Goal: Task Accomplishment & Management: Manage account settings

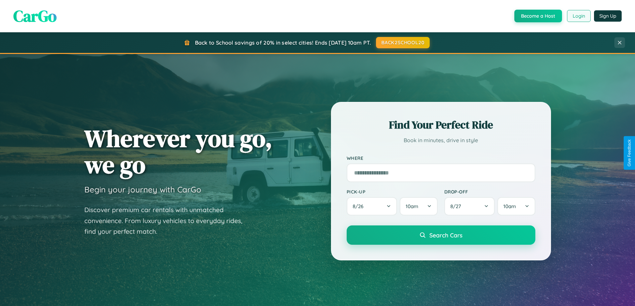
click at [579, 16] on button "Login" at bounding box center [579, 16] width 24 height 12
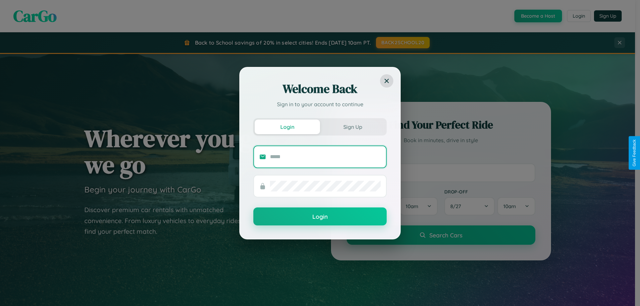
click at [325, 157] on input "text" at bounding box center [325, 157] width 111 height 11
type input "**********"
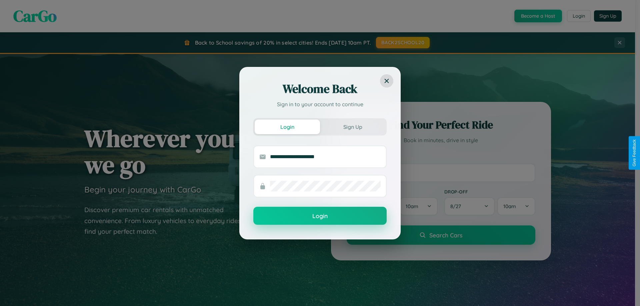
click at [320, 216] on button "Login" at bounding box center [319, 216] width 133 height 18
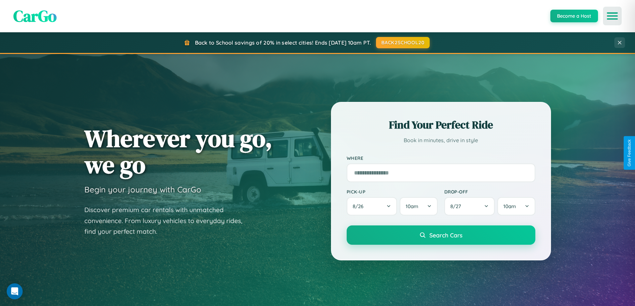
click at [613, 16] on icon "Open menu" at bounding box center [613, 16] width 10 height 6
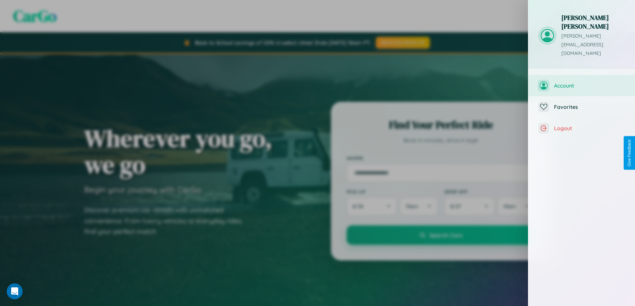
click at [582, 82] on span "Account" at bounding box center [589, 85] width 71 height 7
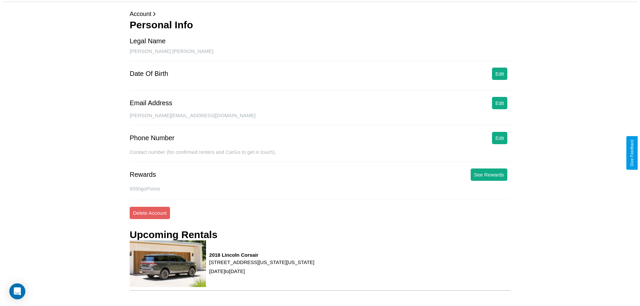
scroll to position [66, 0]
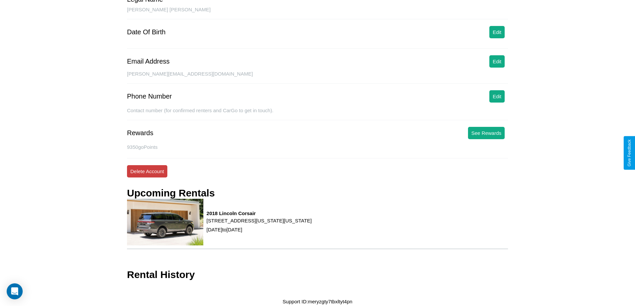
click at [147, 171] on button "Delete Account" at bounding box center [147, 171] width 40 height 12
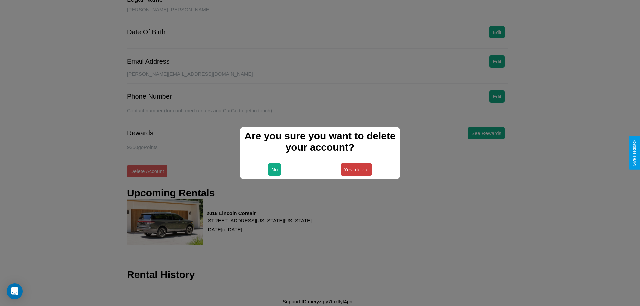
click at [356, 170] on button "Yes, delete" at bounding box center [356, 170] width 31 height 12
